Goal: Task Accomplishment & Management: Manage account settings

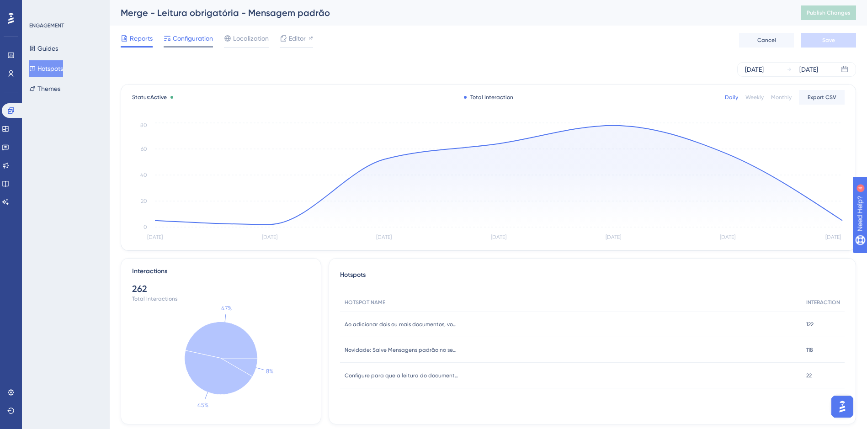
click at [177, 42] on span "Configuration" at bounding box center [193, 38] width 40 height 11
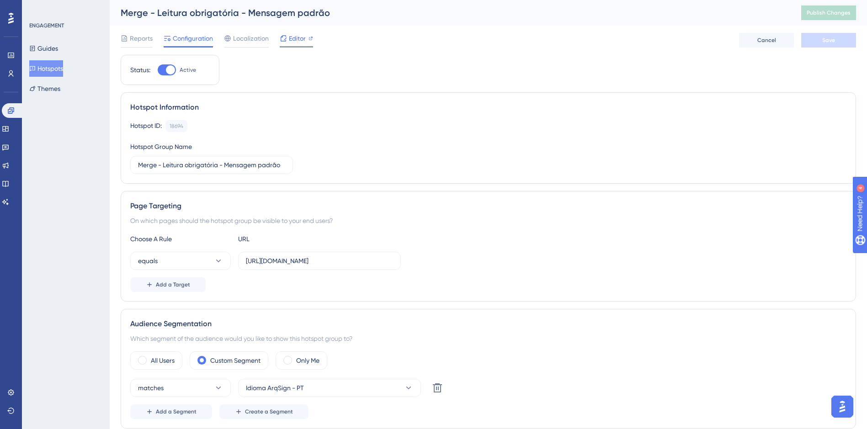
click at [300, 38] on span "Editor" at bounding box center [297, 38] width 17 height 11
click at [163, 69] on div at bounding box center [167, 69] width 18 height 11
click at [158, 70] on input "Active" at bounding box center [157, 70] width 0 height 0
checkbox input "false"
click at [825, 40] on span "Save" at bounding box center [829, 40] width 13 height 7
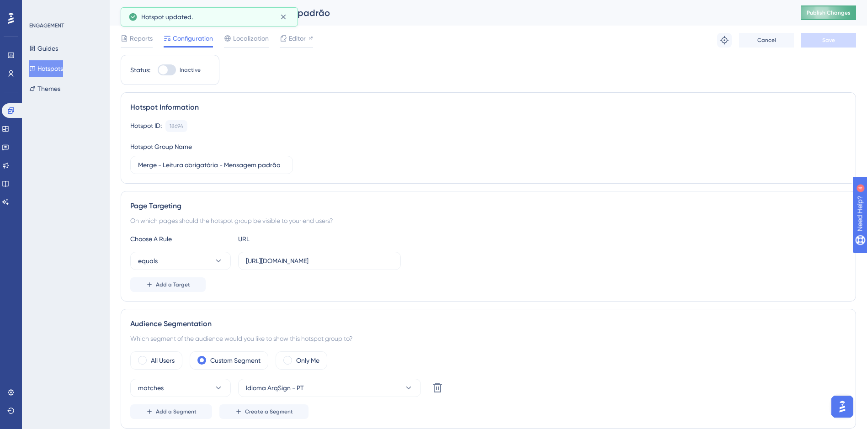
click at [824, 10] on span "Publish Changes" at bounding box center [829, 12] width 44 height 7
click at [56, 70] on button "Hotspots" at bounding box center [46, 68] width 34 height 16
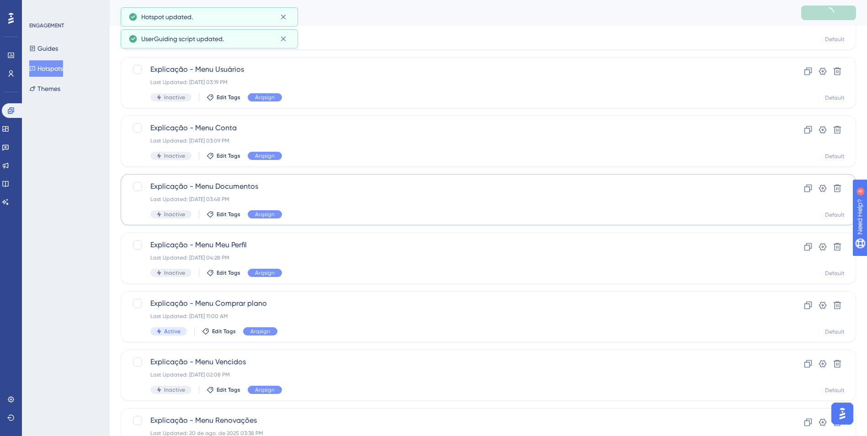
scroll to position [273, 0]
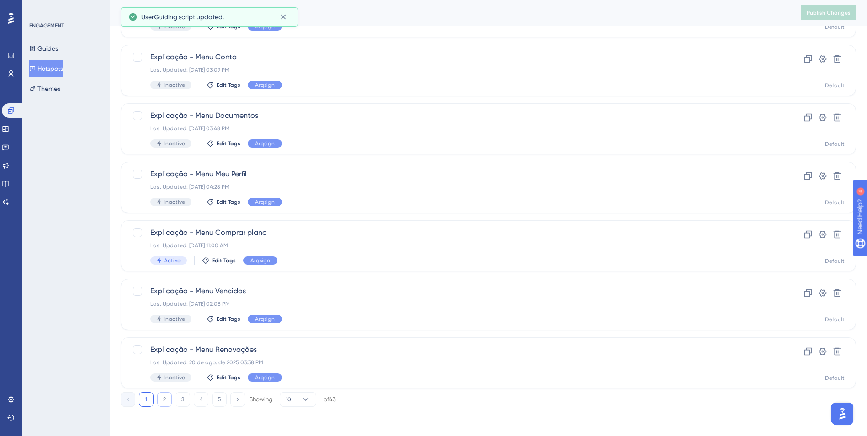
click at [165, 399] on button "2" at bounding box center [164, 399] width 15 height 15
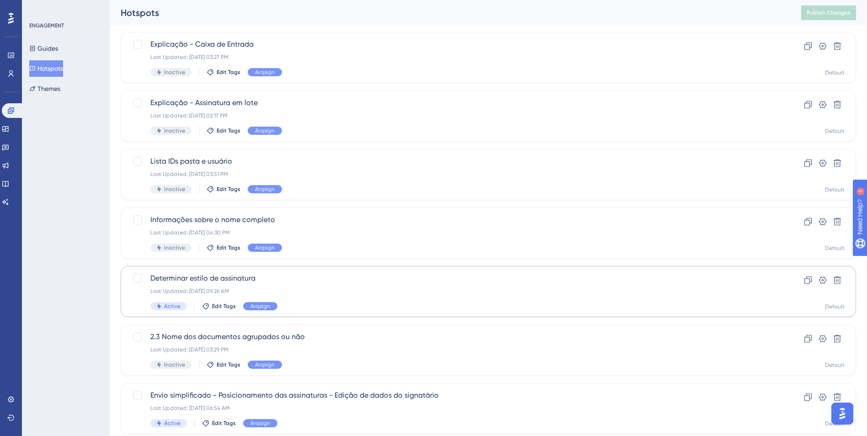
scroll to position [229, 0]
click at [257, 277] on span "Determinar estilo de assinatura" at bounding box center [451, 277] width 603 height 11
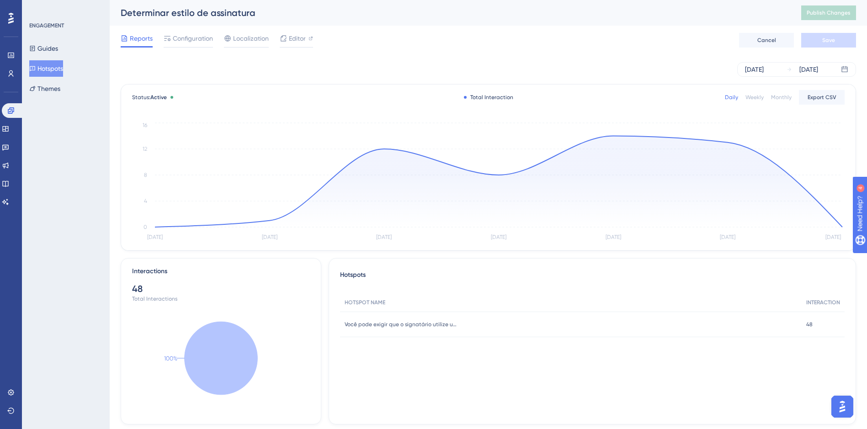
click at [288, 32] on div "Reports Configuration Localization Editor Cancel Save" at bounding box center [489, 40] width 736 height 29
click at [295, 41] on span "Editor" at bounding box center [297, 38] width 17 height 11
click at [289, 35] on div "Editor" at bounding box center [296, 38] width 33 height 11
